Goal: Transaction & Acquisition: Book appointment/travel/reservation

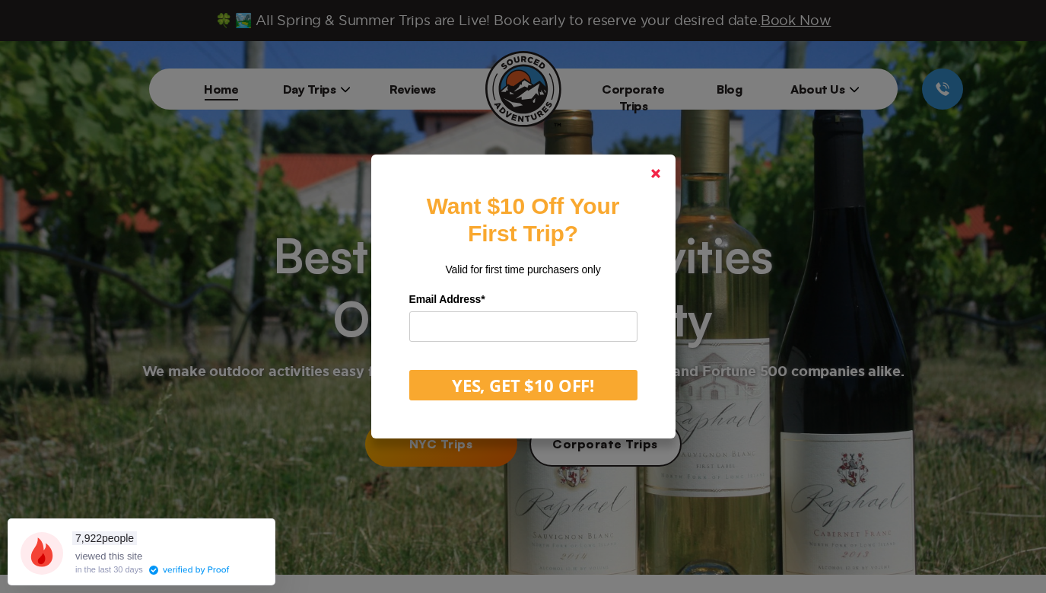
click at [666, 179] on link at bounding box center [656, 173] width 37 height 37
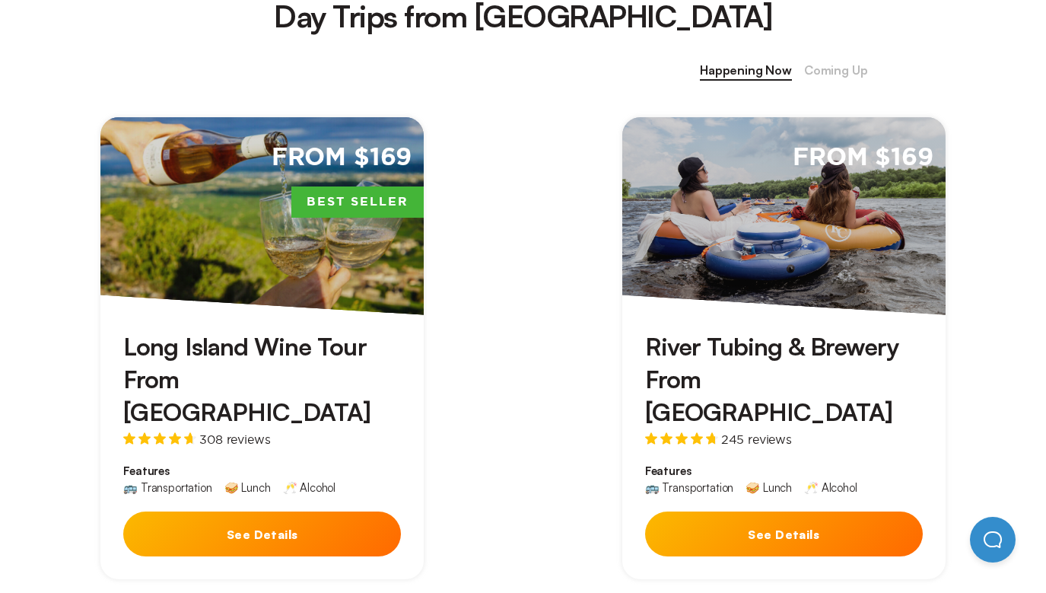
scroll to position [646, 0]
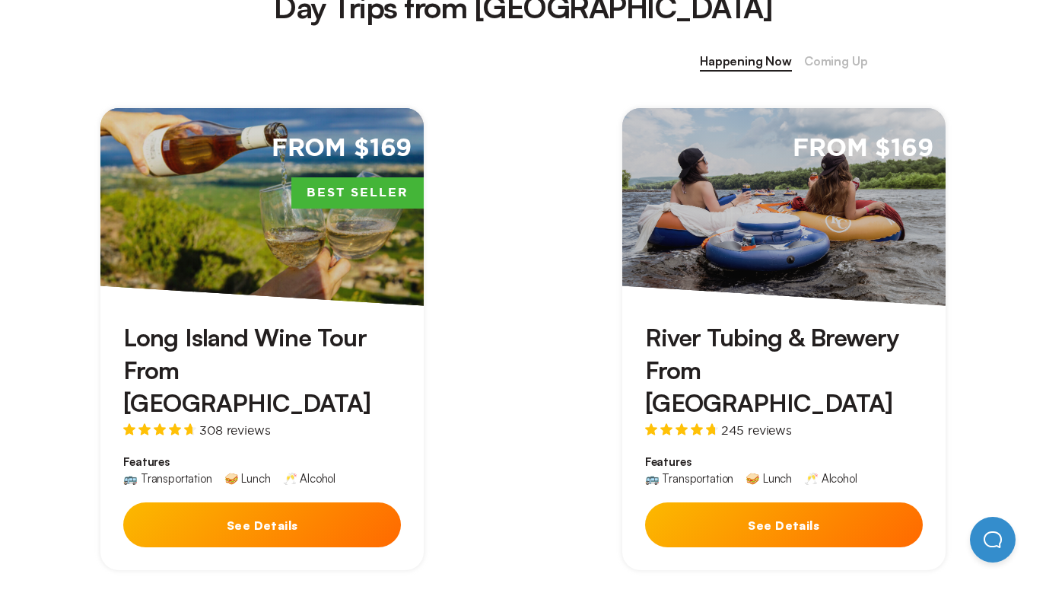
click at [832, 222] on div "From $169" at bounding box center [783, 207] width 323 height 198
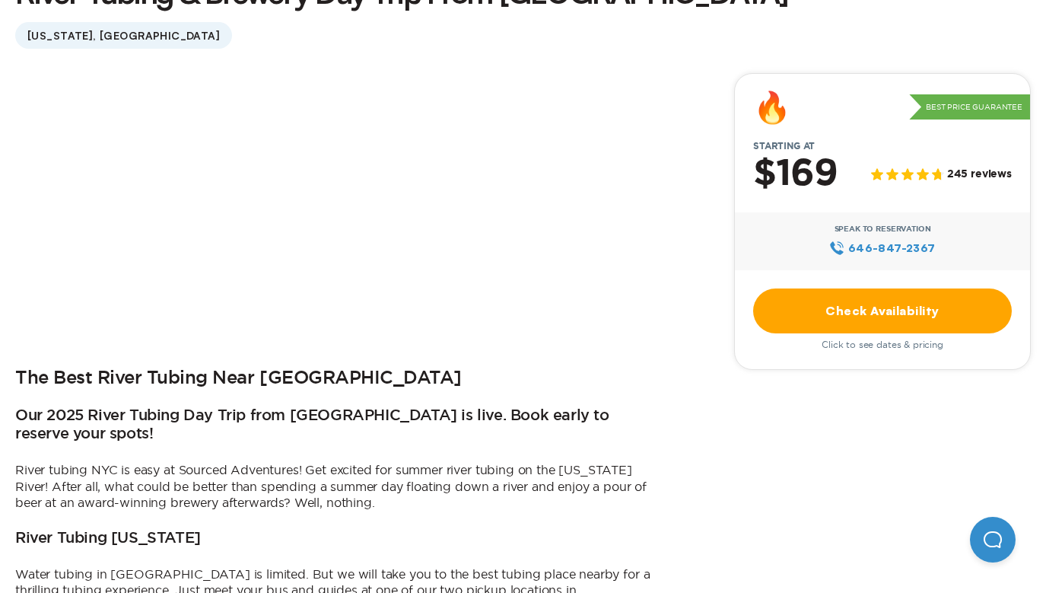
scroll to position [74, 0]
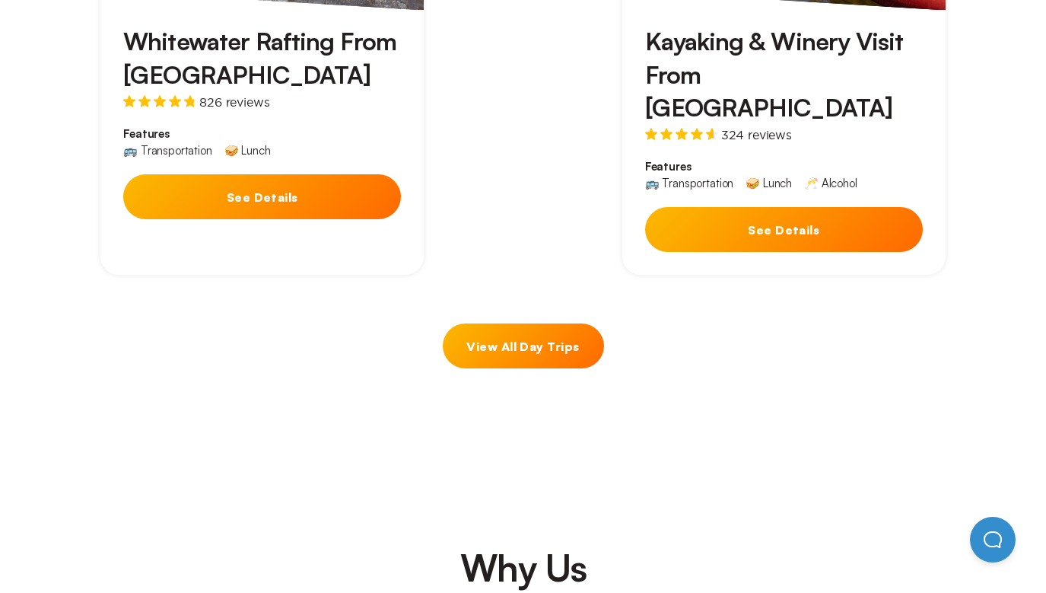
scroll to position [1465, 0]
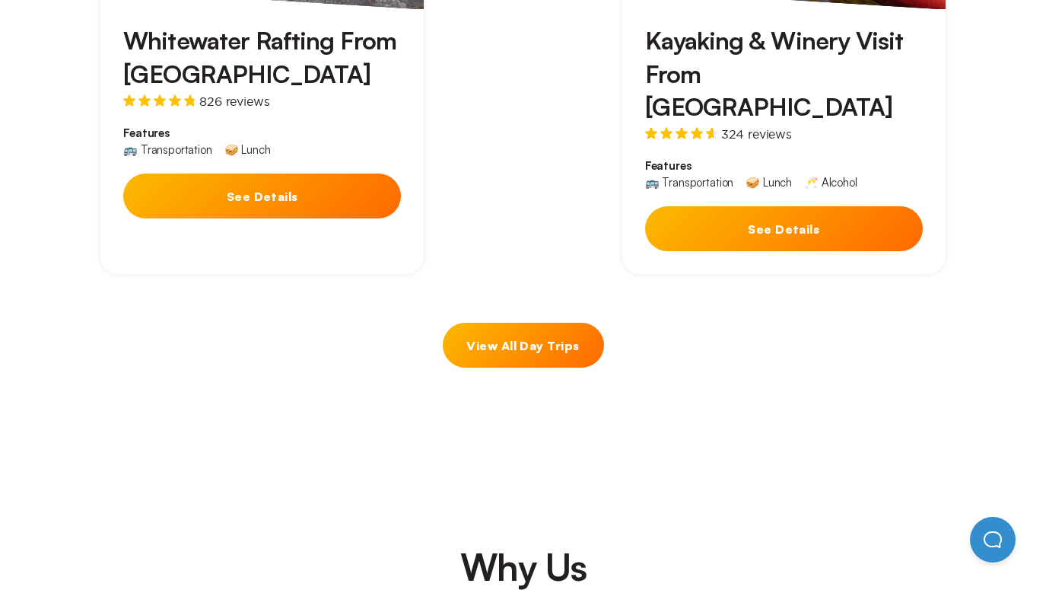
click at [494, 323] on link "View All Day Trips" at bounding box center [523, 345] width 161 height 45
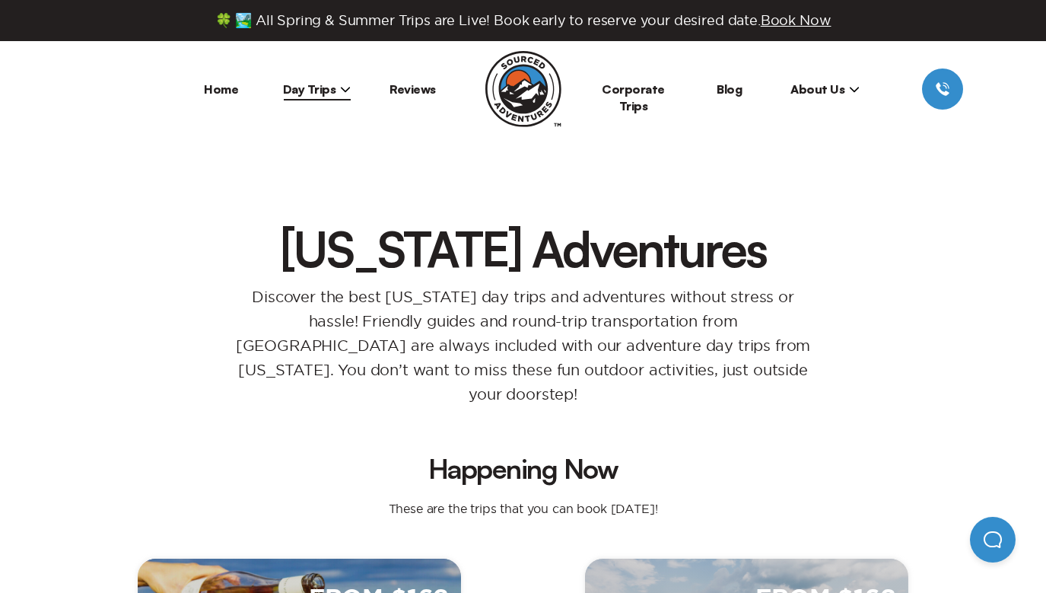
click at [320, 85] on span "Day Trips" at bounding box center [317, 88] width 68 height 15
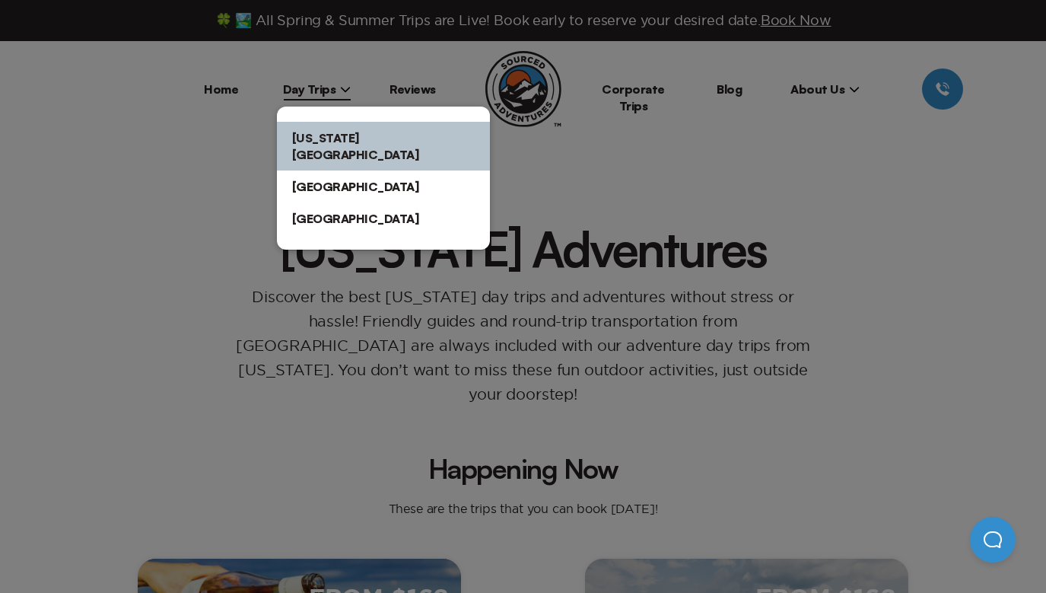
click at [378, 134] on link "[US_STATE][GEOGRAPHIC_DATA]" at bounding box center [383, 146] width 213 height 49
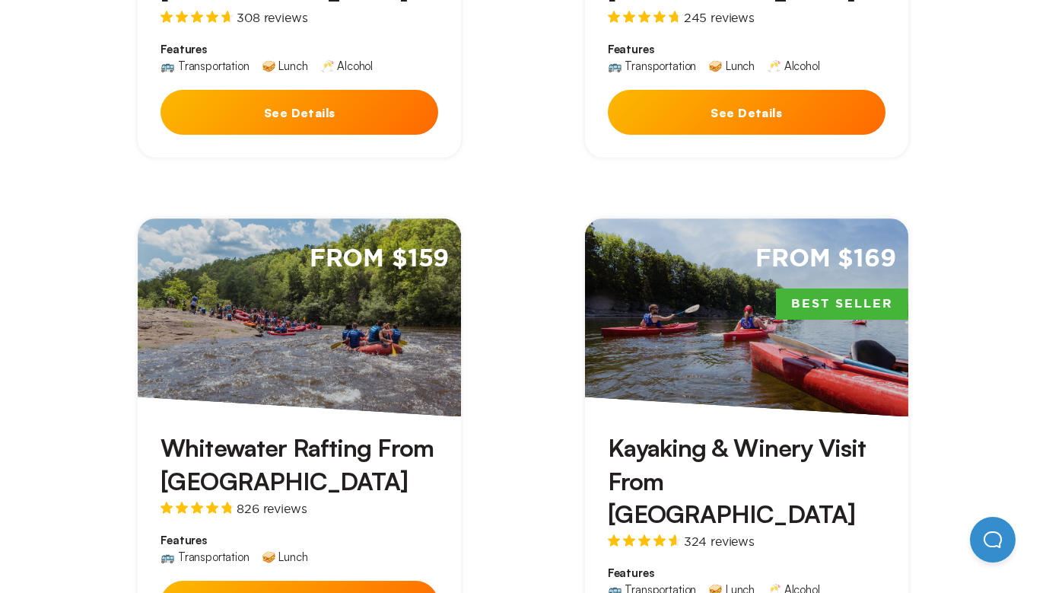
scroll to position [428, 0]
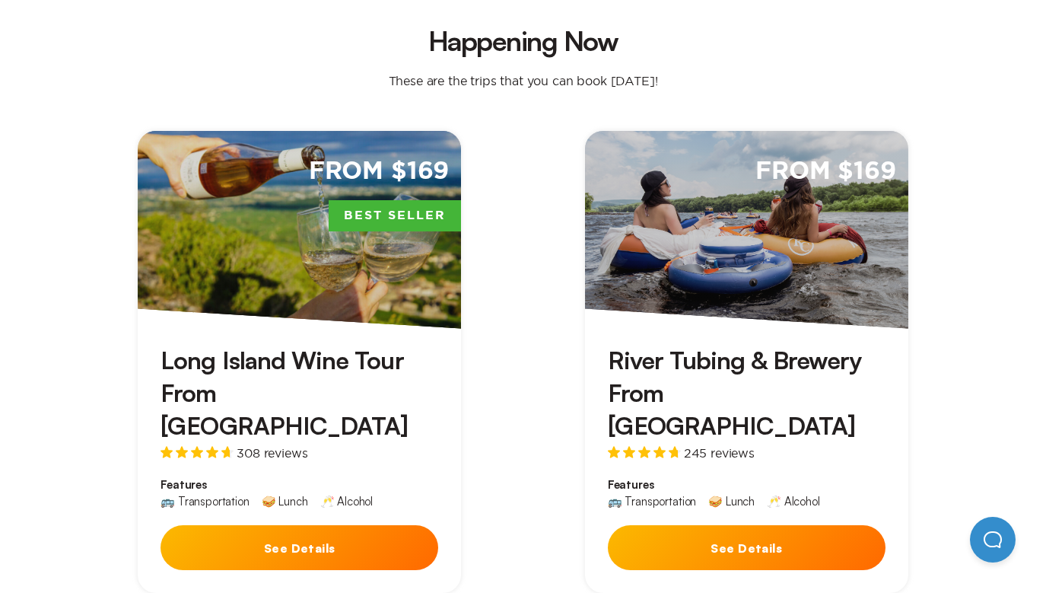
click at [806, 221] on div "From $169" at bounding box center [746, 230] width 323 height 198
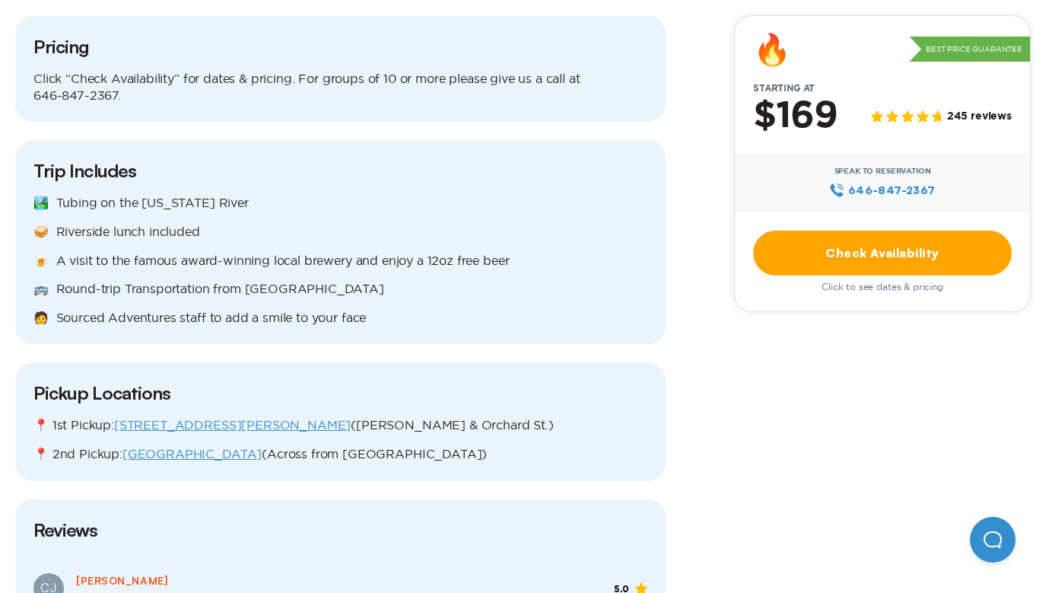
scroll to position [1782, 0]
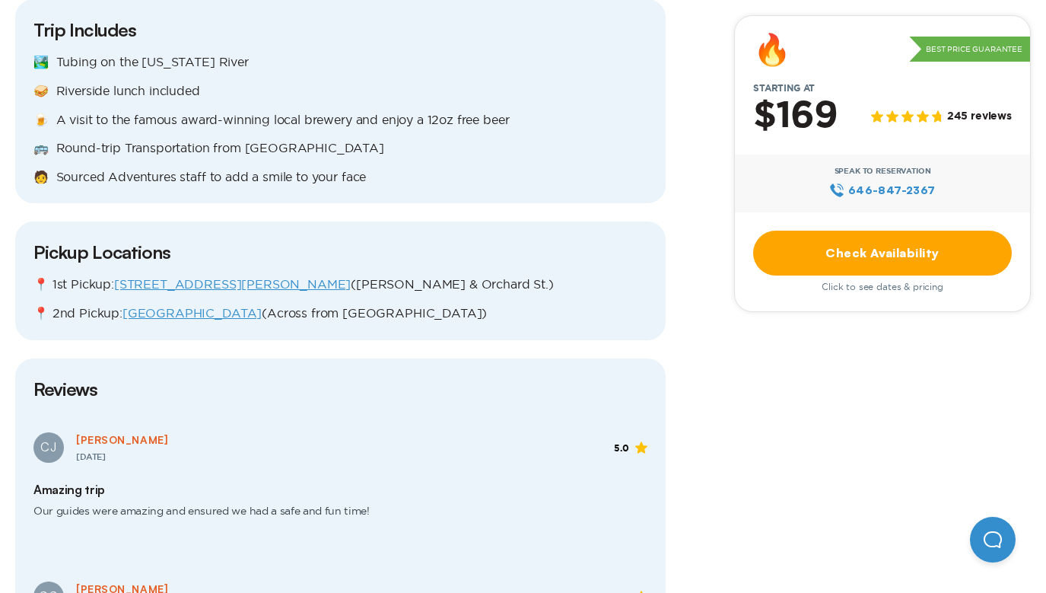
click at [904, 253] on link "Check Availability" at bounding box center [882, 253] width 259 height 45
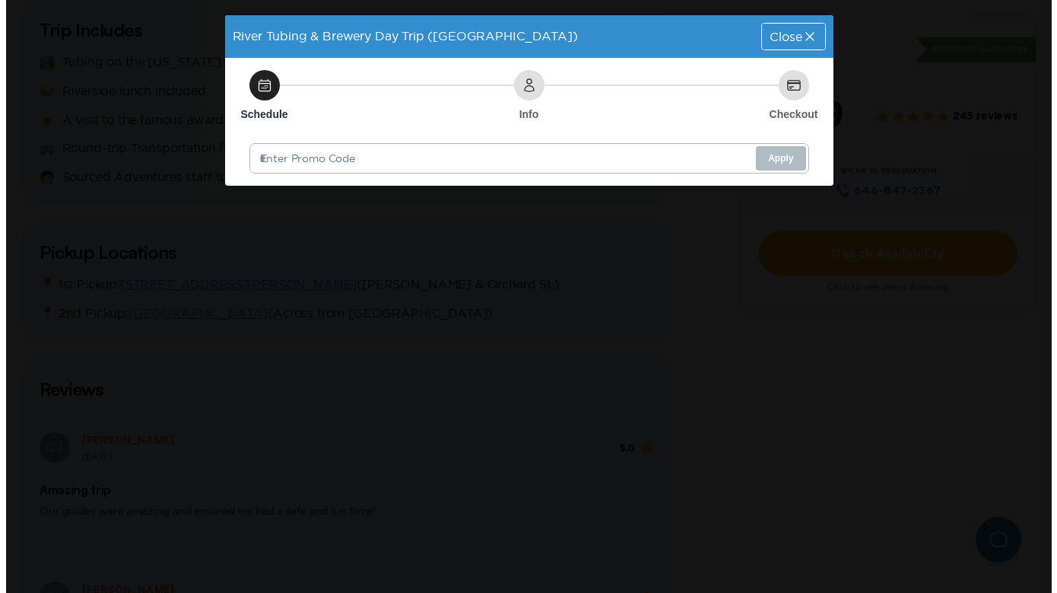
scroll to position [0, 0]
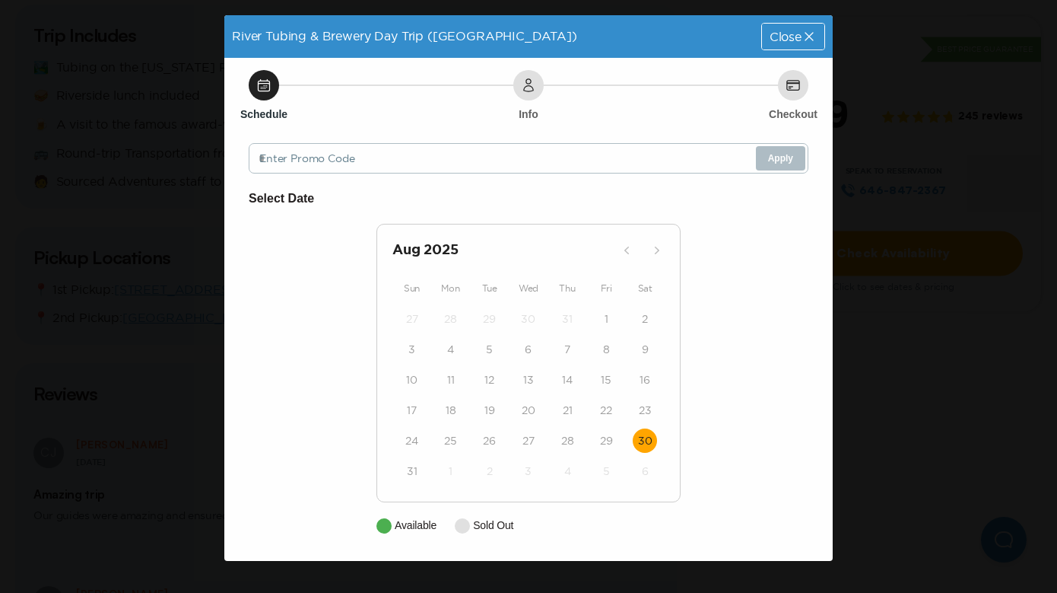
click at [653, 443] on button "30" at bounding box center [645, 440] width 24 height 24
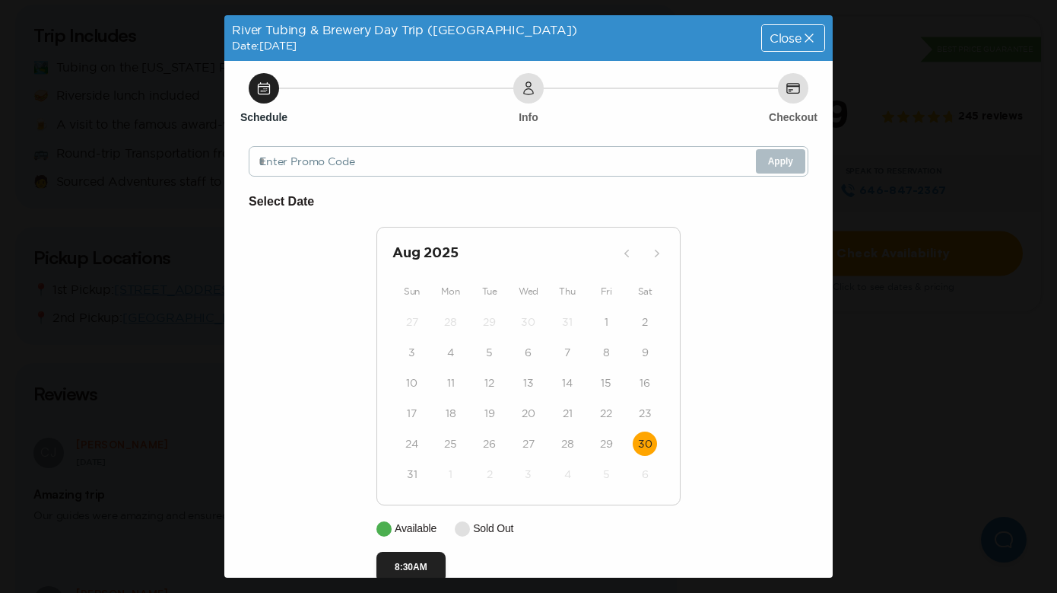
scroll to position [29, 0]
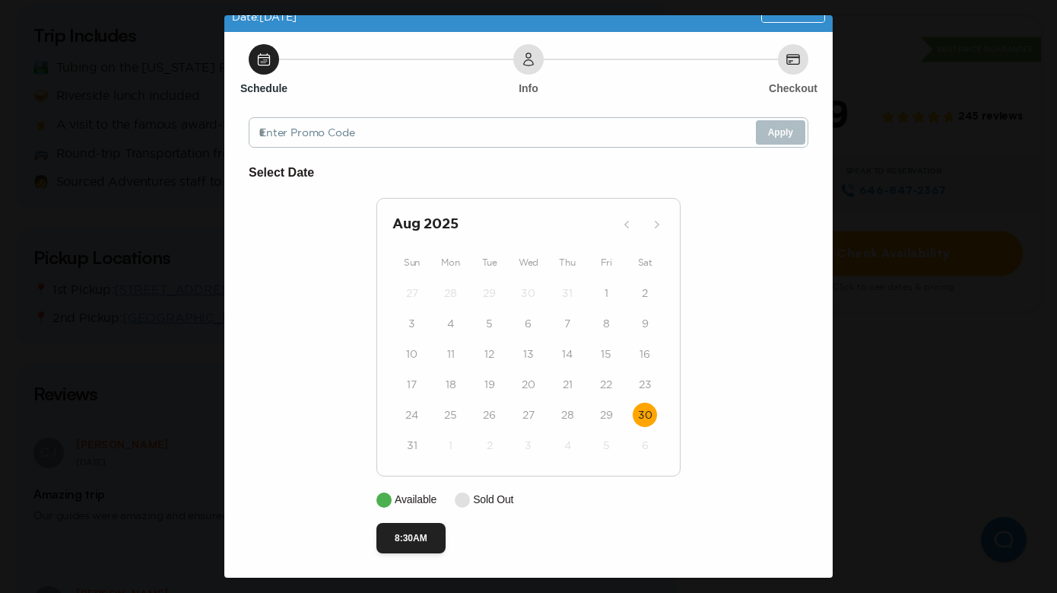
click at [955, 160] on div "River Tubing & Brewery Day Trip (NYC) Date: Aug 30, 2025 Close Schedule Info Ch…" at bounding box center [528, 296] width 1057 height 593
click at [207, 51] on div "River Tubing & Brewery Day Trip (NYC) Date: Aug 30, 2025 Close Schedule Info Ch…" at bounding box center [528, 296] width 1057 height 593
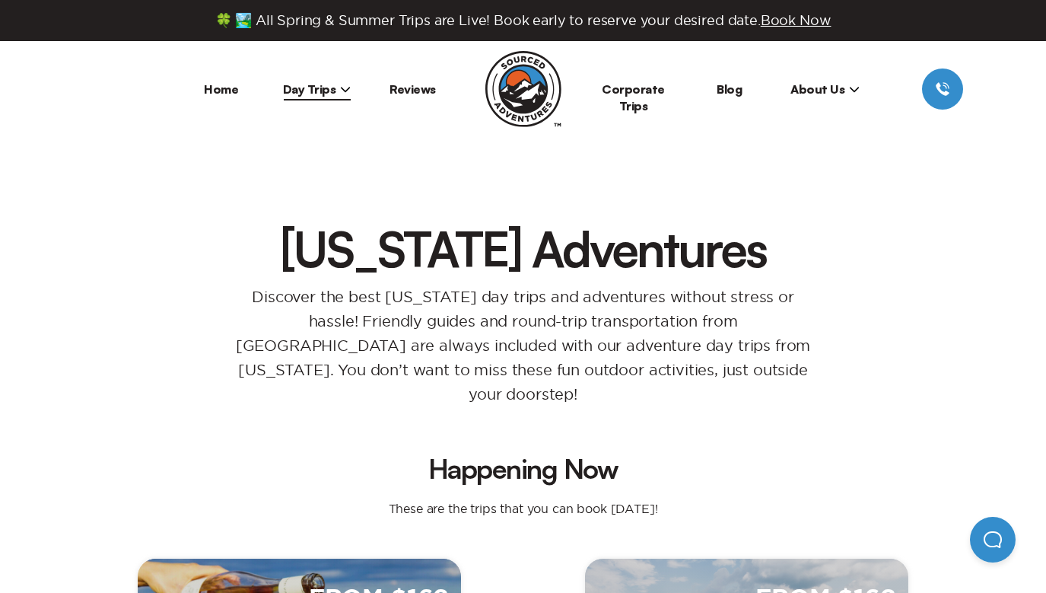
click at [227, 86] on link "Home" at bounding box center [221, 88] width 34 height 15
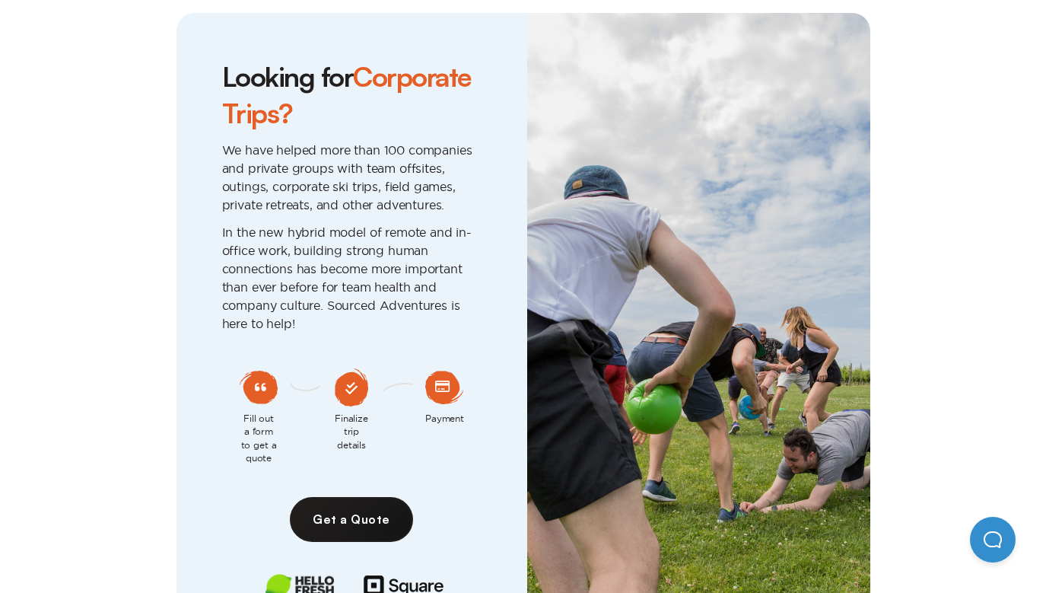
scroll to position [6762, 0]
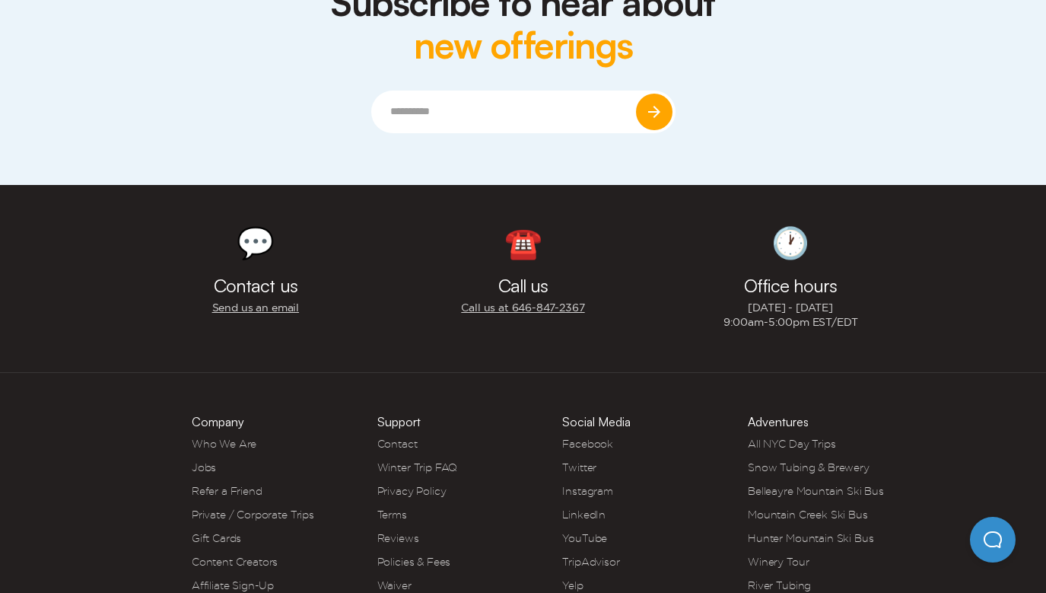
click at [777, 415] on div "Adventures All NYC Day Trips Snow Tubing & Brewery Belleayre Mountain Ski Bus M…" at bounding box center [824, 539] width 152 height 248
click at [777, 437] on link "All NYC Day Trips" at bounding box center [791, 443] width 87 height 12
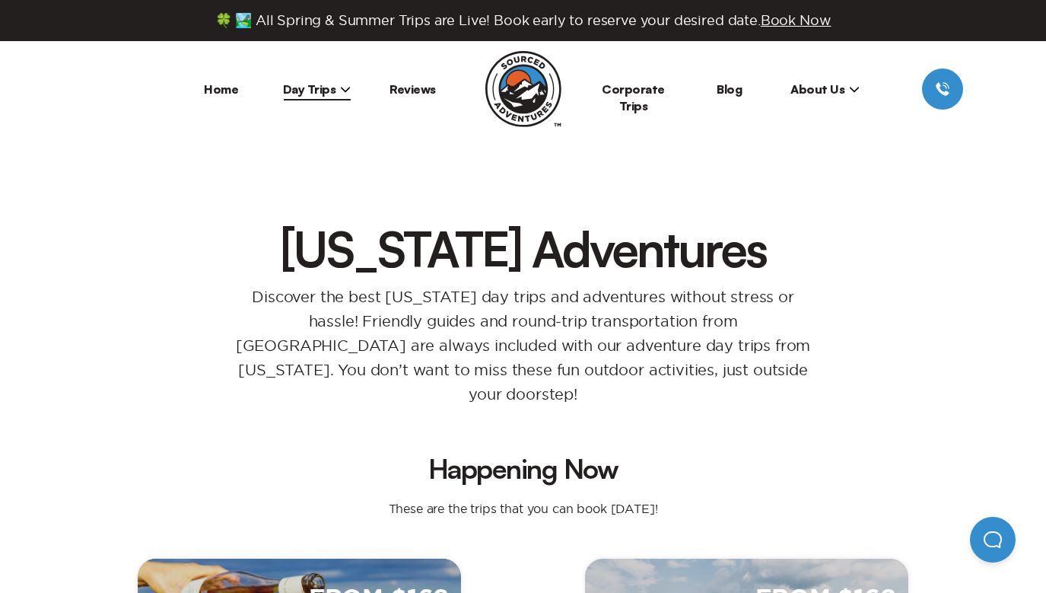
click at [812, 95] on span "About Us" at bounding box center [824, 88] width 69 height 15
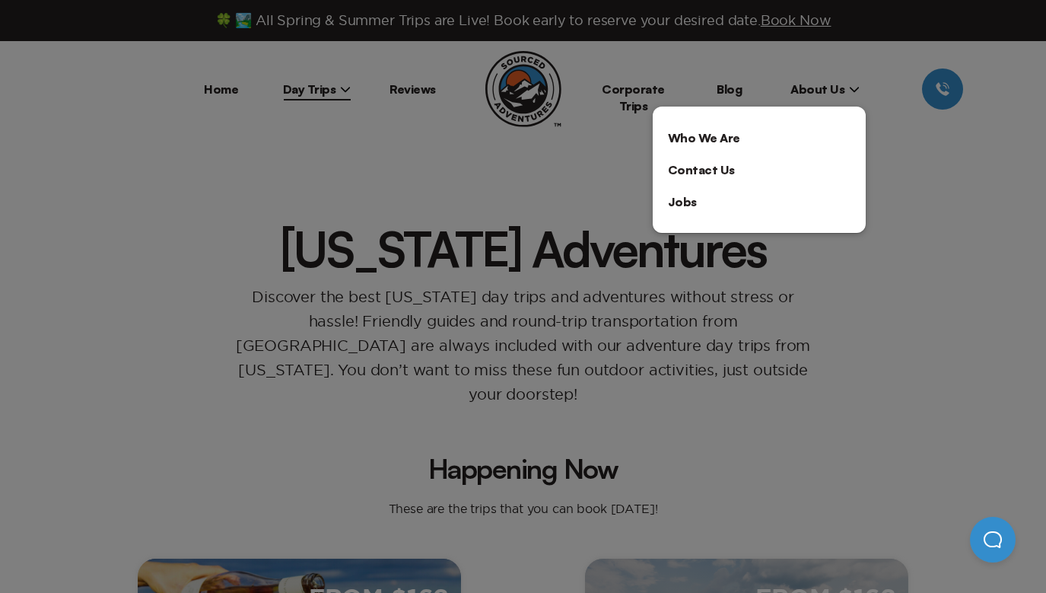
click at [541, 178] on div at bounding box center [523, 296] width 1046 height 593
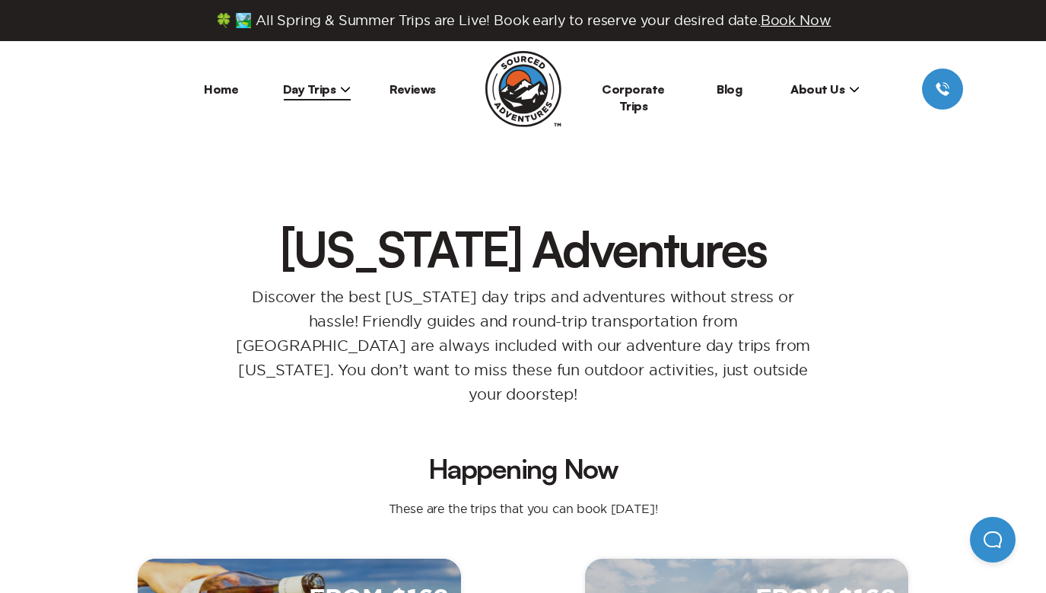
click at [215, 96] on li "Home" at bounding box center [221, 88] width 96 height 41
click at [217, 90] on link "Home" at bounding box center [221, 88] width 34 height 15
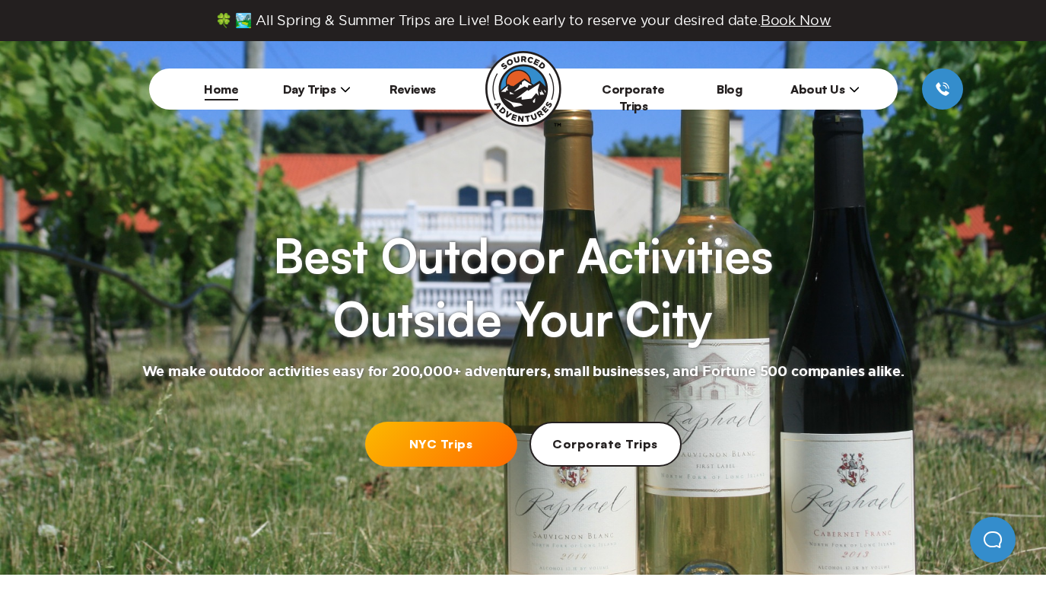
click at [322, 89] on span "Day Trips" at bounding box center [317, 88] width 68 height 15
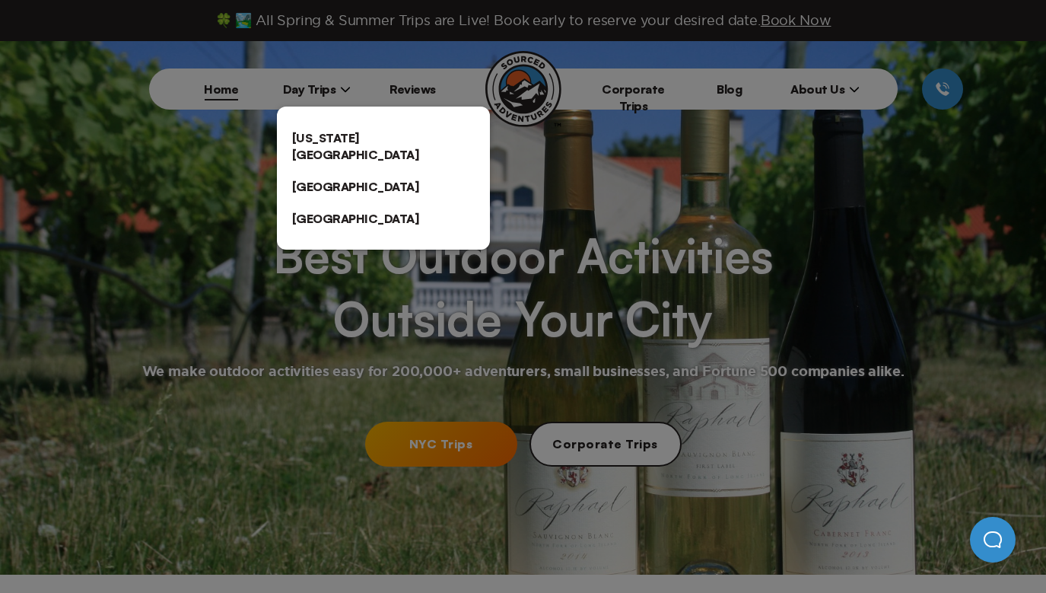
click at [242, 142] on div at bounding box center [523, 296] width 1046 height 593
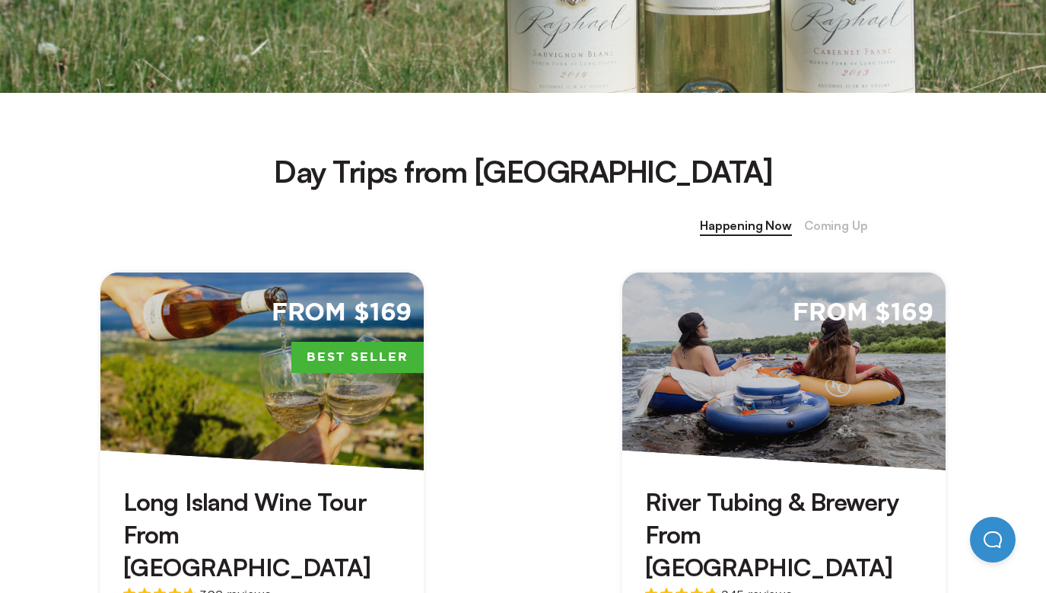
scroll to position [415, 0]
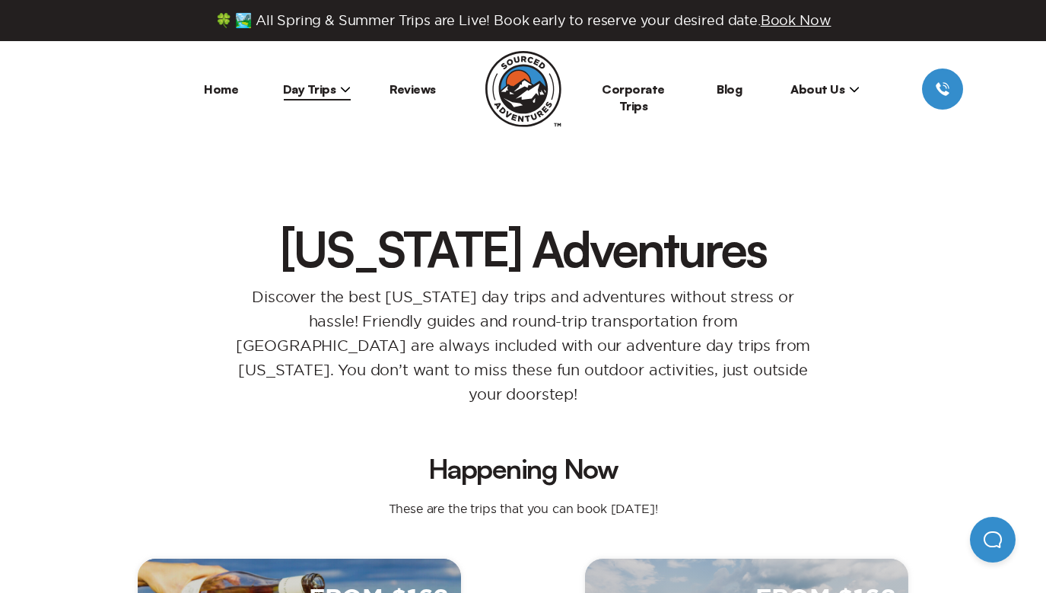
scroll to position [1465, 0]
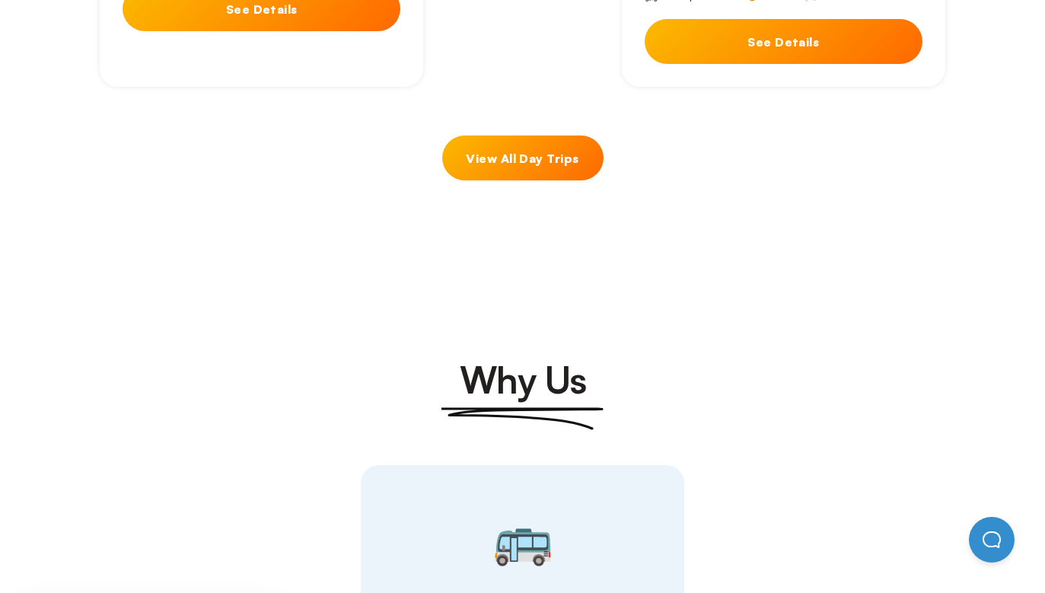
scroll to position [1662, 0]
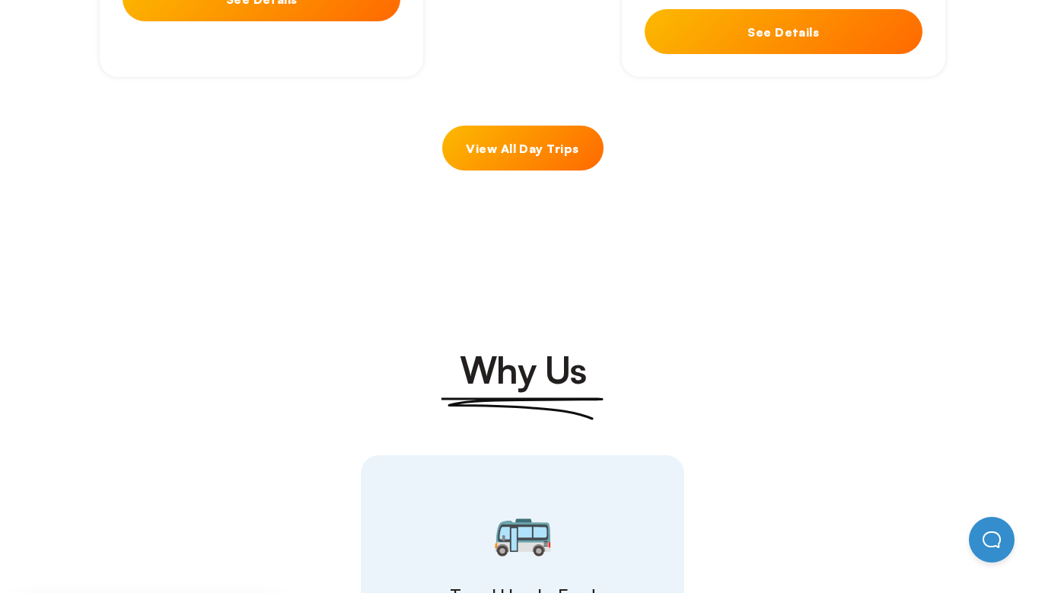
click at [527, 126] on link "View All Day Trips" at bounding box center [522, 148] width 161 height 45
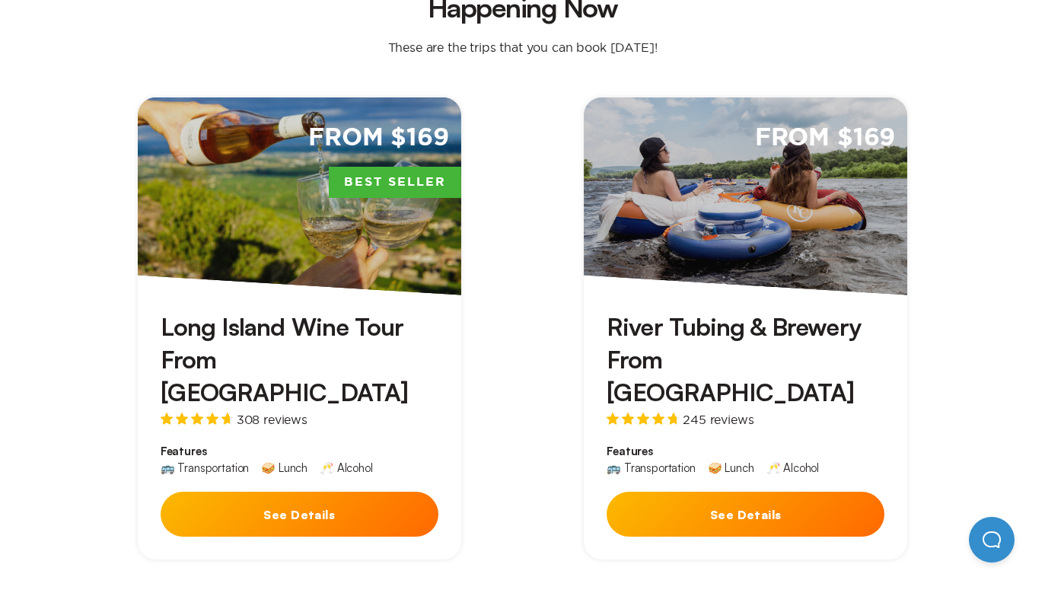
scroll to position [503, 0]
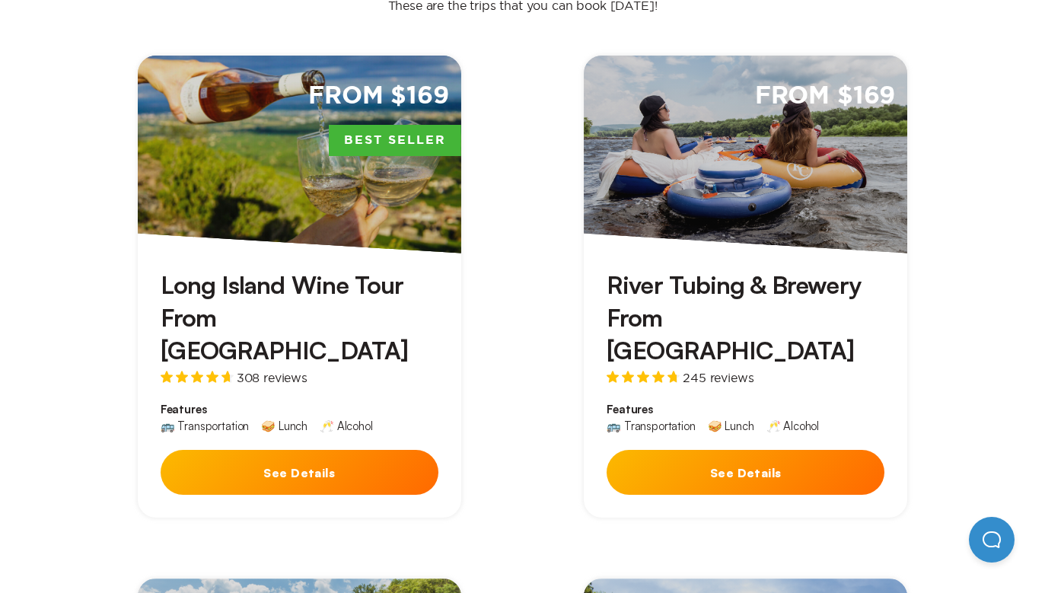
click at [806, 151] on div "From $169" at bounding box center [744, 155] width 323 height 198
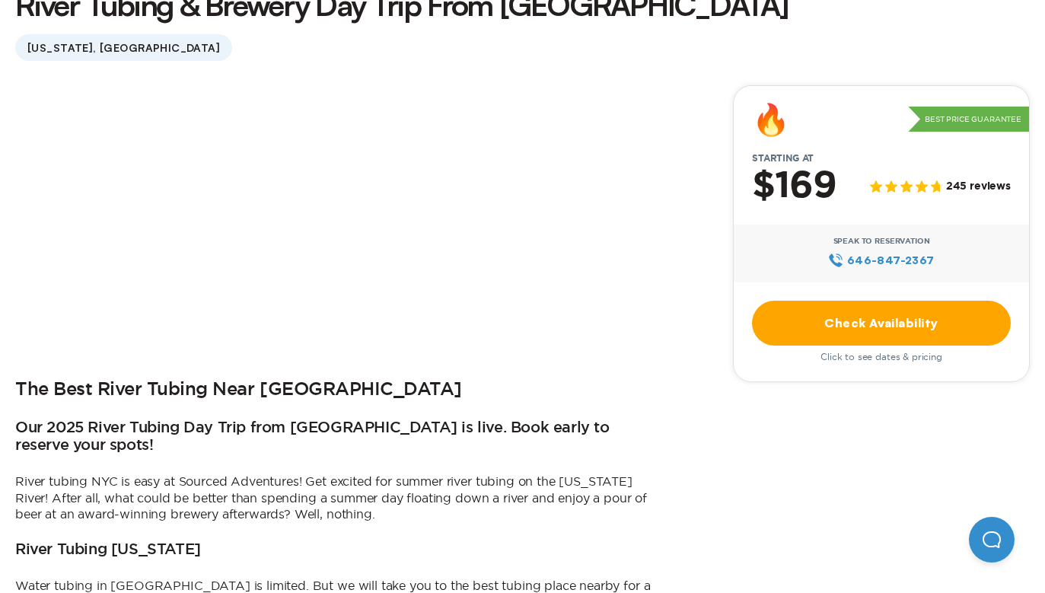
scroll to position [418, 0]
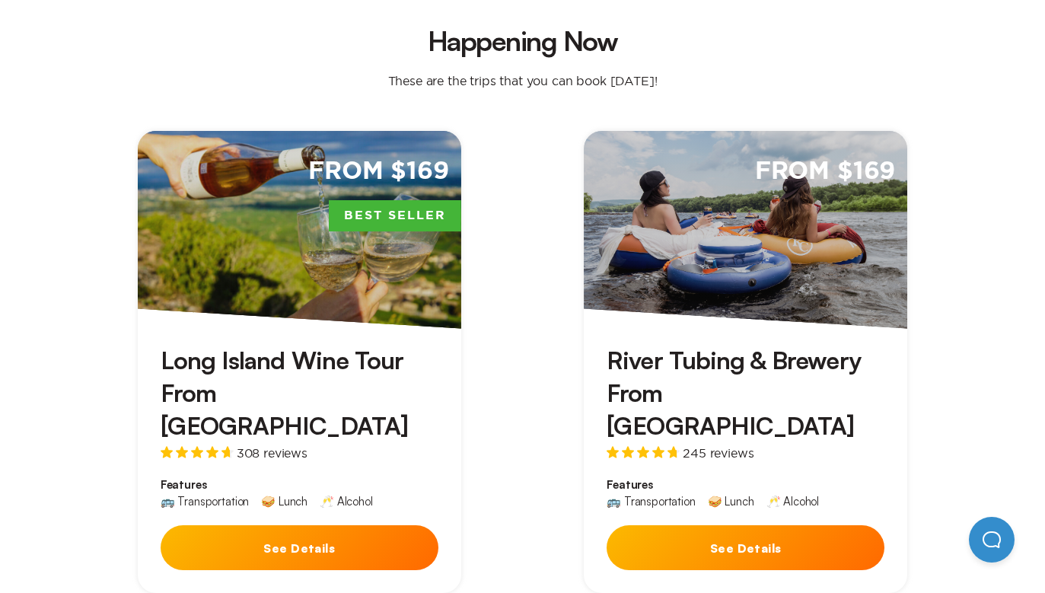
scroll to position [469, 0]
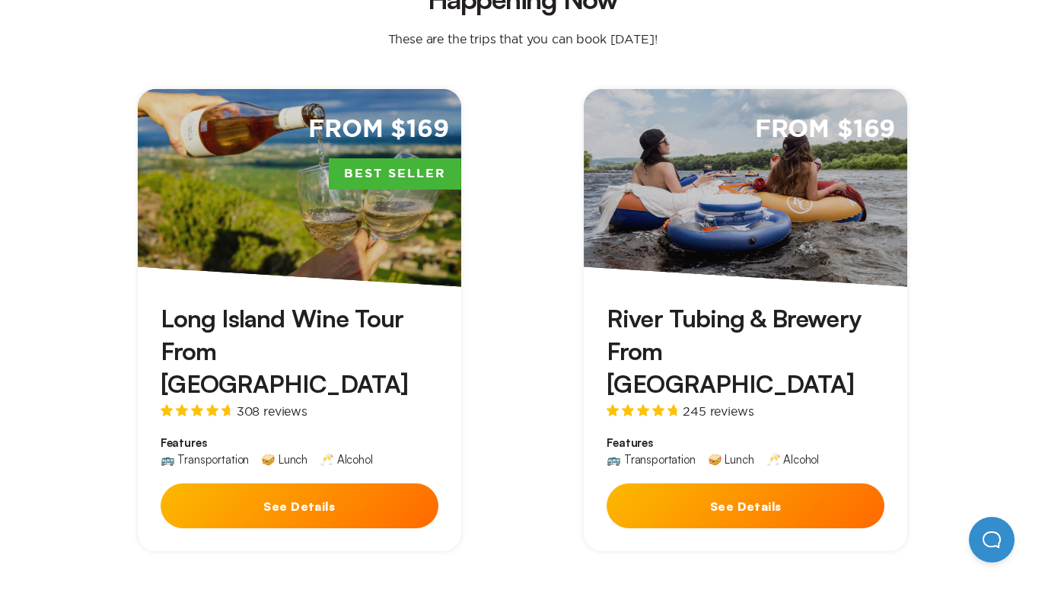
click at [815, 205] on div "From $169" at bounding box center [744, 188] width 323 height 198
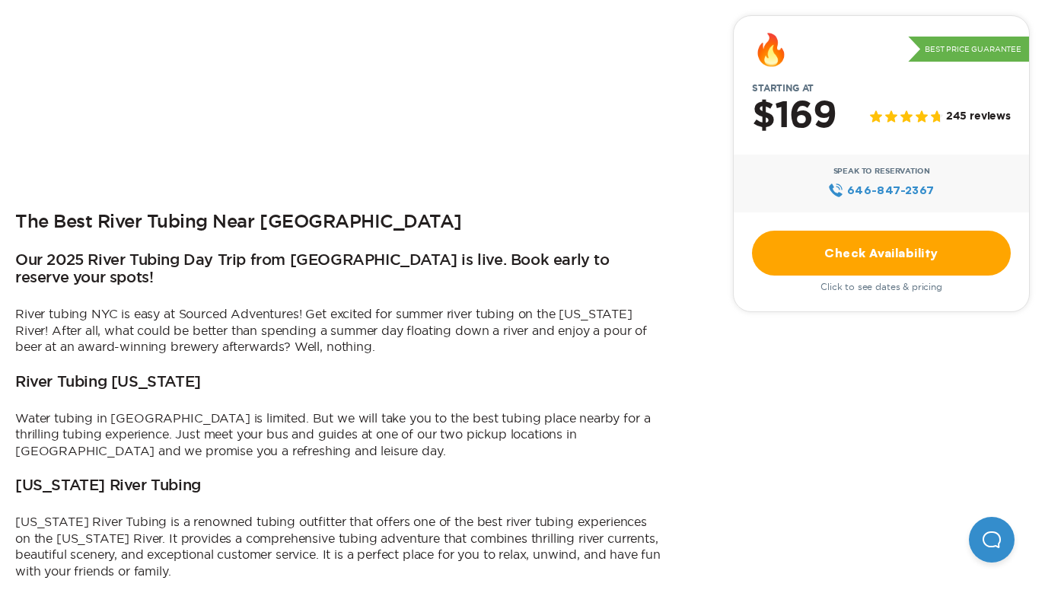
scroll to position [769, 0]
